Goal: Information Seeking & Learning: Understand process/instructions

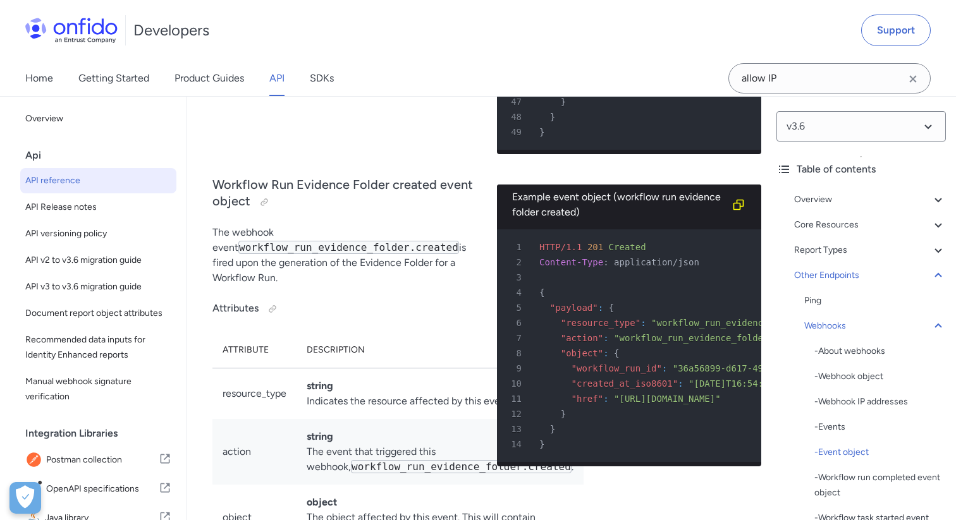
scroll to position [116044, 0]
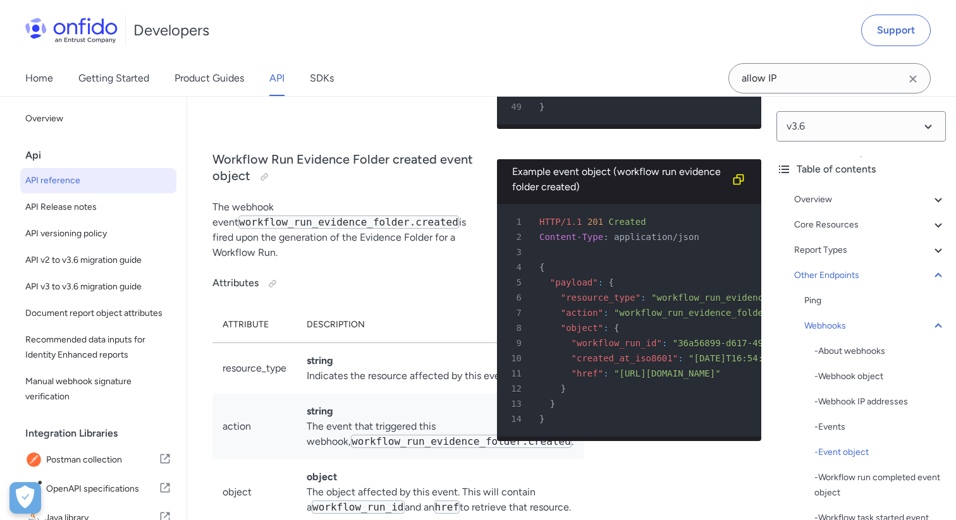
drag, startPoint x: 691, startPoint y: 226, endPoint x: 544, endPoint y: 229, distance: 147.3
copy div "action" : "report.completed""
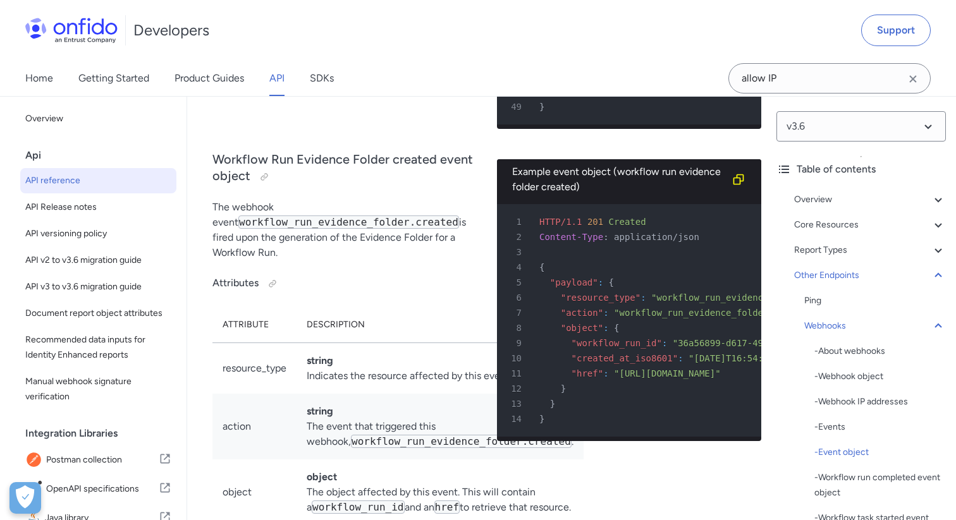
drag, startPoint x: 664, startPoint y: 284, endPoint x: 555, endPoint y: 288, distance: 108.8
copy span "completed_at_iso8601"
